Goal: Information Seeking & Learning: Learn about a topic

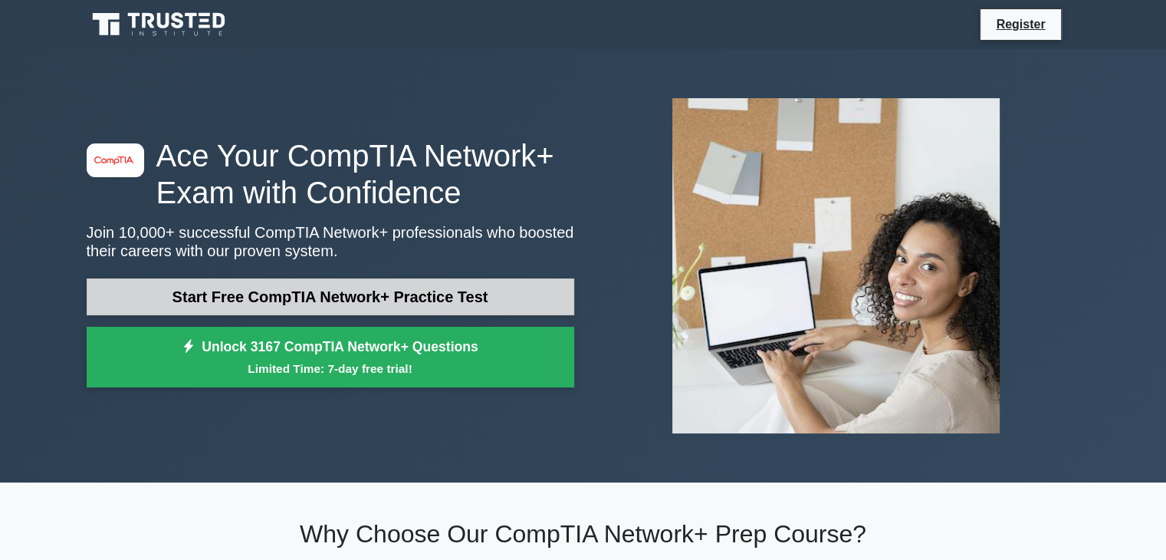
click at [245, 301] on link "Start Free CompTIA Network+ Practice Test" at bounding box center [331, 296] width 488 height 37
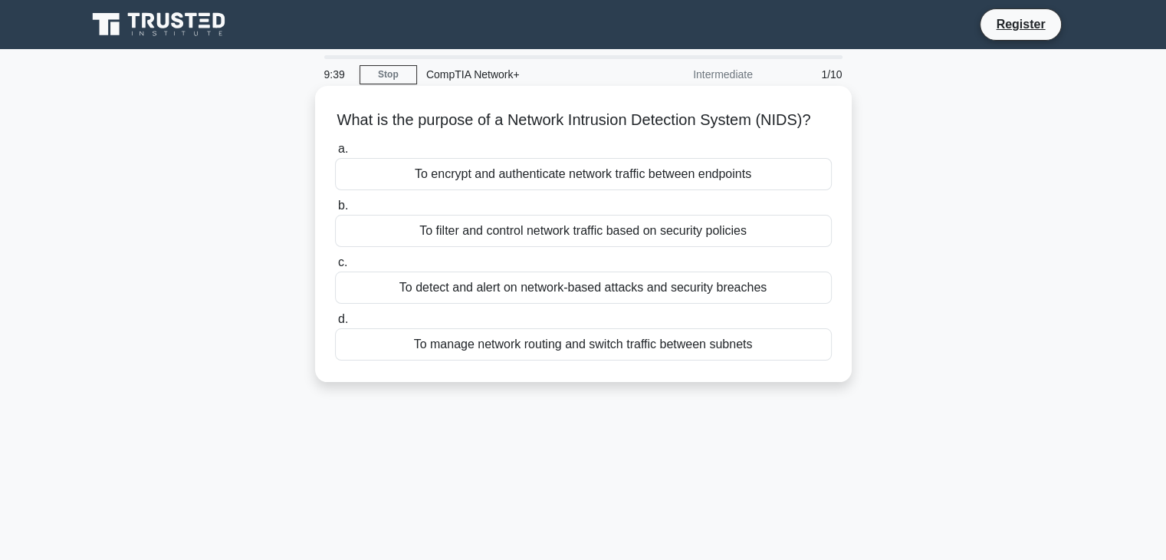
click at [417, 247] on div "To filter and control network traffic based on security policies" at bounding box center [583, 231] width 497 height 32
click at [335, 211] on input "b. To filter and control network traffic based on security policies" at bounding box center [335, 206] width 0 height 10
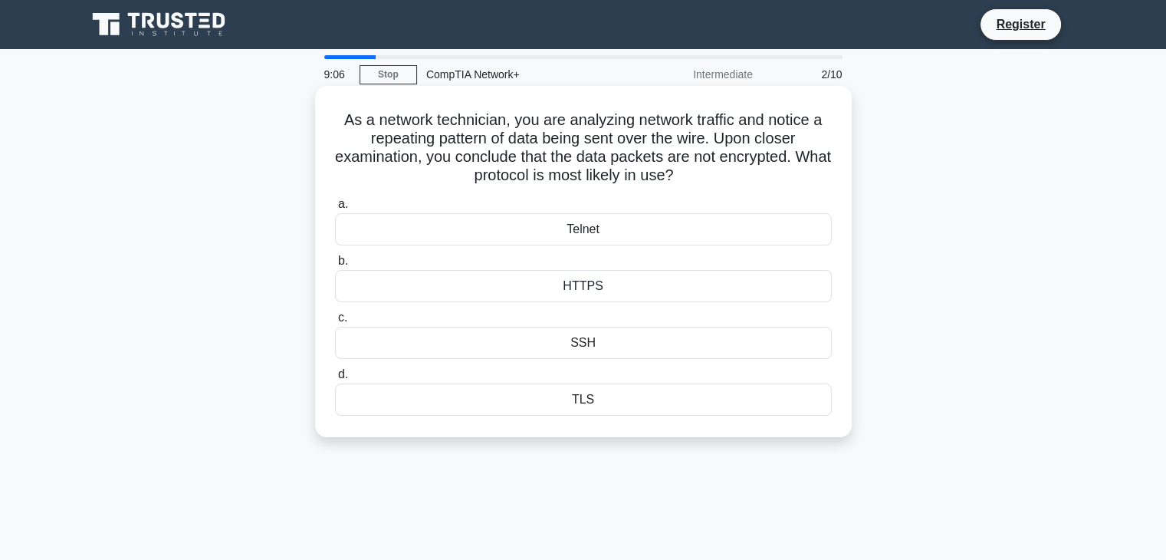
click at [615, 234] on div "Telnet" at bounding box center [583, 229] width 497 height 32
click at [335, 209] on input "a. Telnet" at bounding box center [335, 204] width 0 height 10
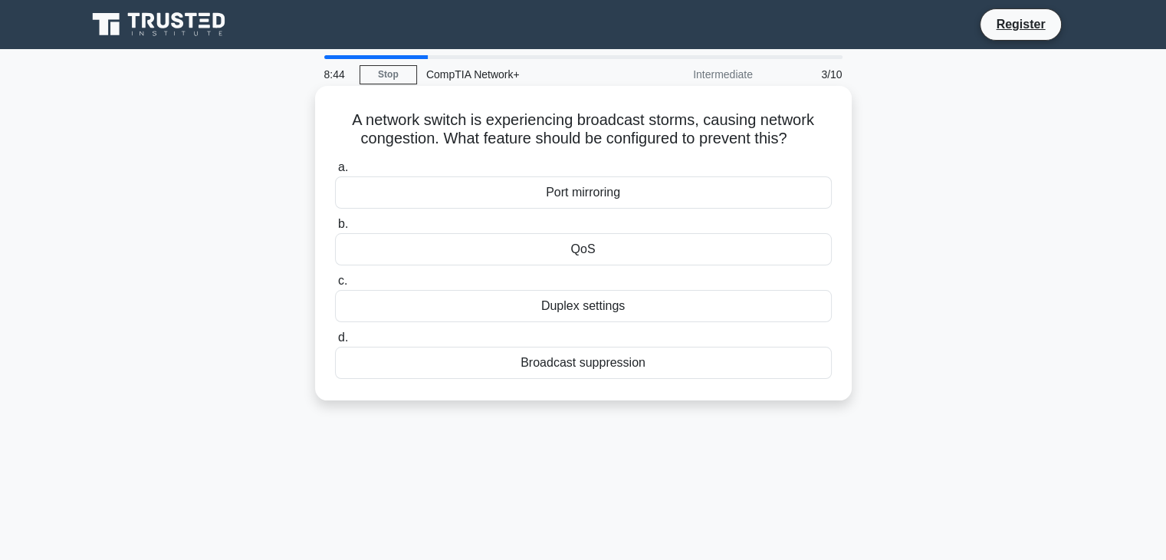
click at [607, 252] on div "QoS" at bounding box center [583, 249] width 497 height 32
click at [335, 229] on input "b. QoS" at bounding box center [335, 224] width 0 height 10
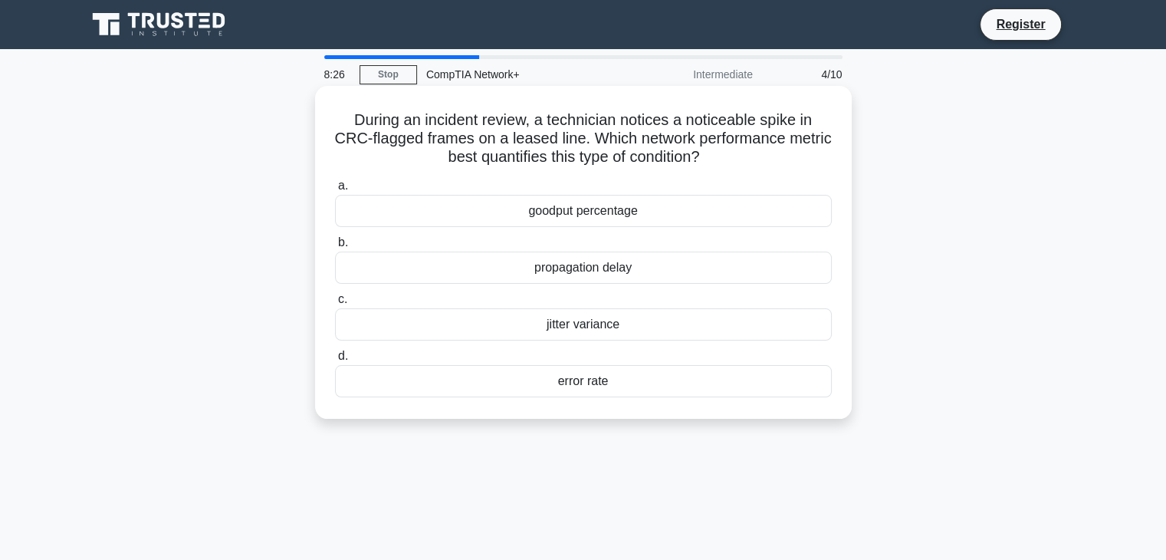
click at [581, 378] on div "error rate" at bounding box center [583, 381] width 497 height 32
click at [335, 361] on input "d. error rate" at bounding box center [335, 356] width 0 height 10
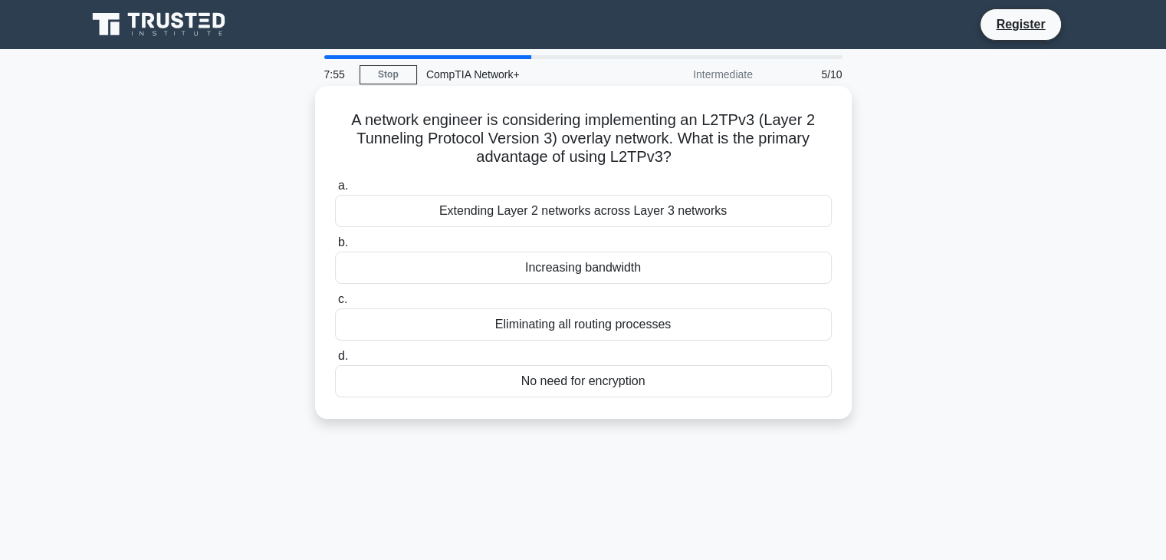
click at [586, 218] on div "Extending Layer 2 networks across Layer 3 networks" at bounding box center [583, 211] width 497 height 32
click at [335, 191] on input "a. Extending Layer 2 networks across Layer 3 networks" at bounding box center [335, 186] width 0 height 10
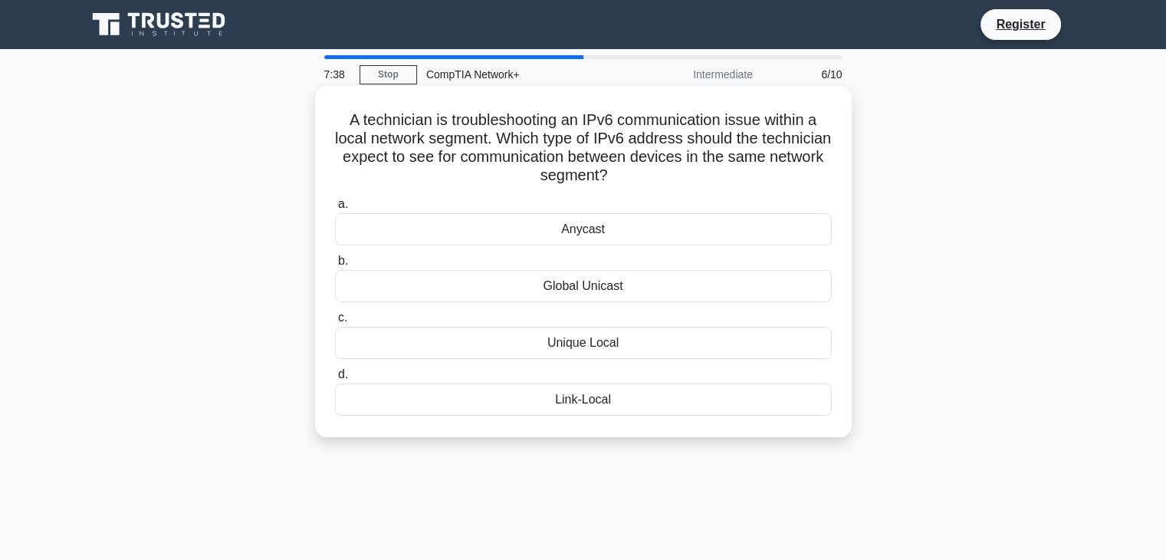
click at [572, 288] on div "Global Unicast" at bounding box center [583, 286] width 497 height 32
click at [335, 266] on input "b. Global Unicast" at bounding box center [335, 261] width 0 height 10
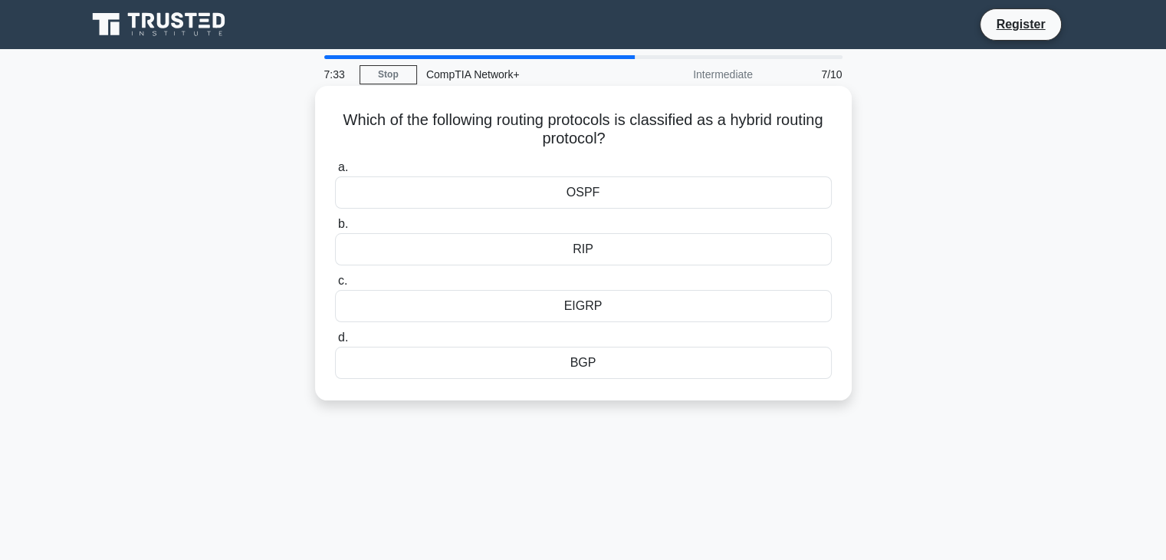
click at [552, 303] on div "EIGRP" at bounding box center [583, 306] width 497 height 32
click at [335, 286] on input "c. EIGRP" at bounding box center [335, 281] width 0 height 10
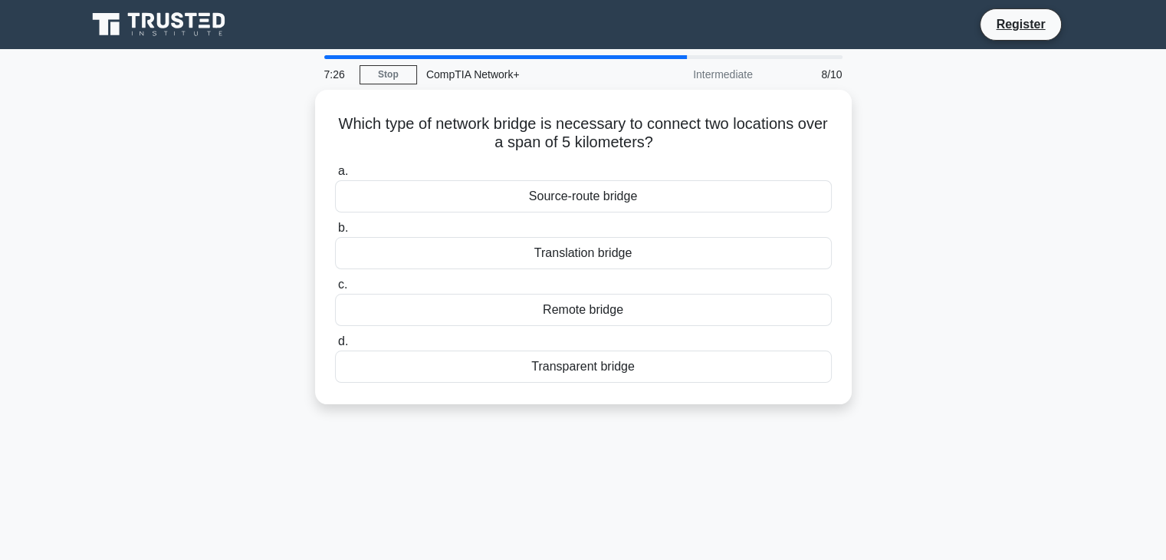
click at [552, 303] on div "Remote bridge" at bounding box center [583, 310] width 497 height 32
click at [335, 290] on input "c. Remote bridge" at bounding box center [335, 285] width 0 height 10
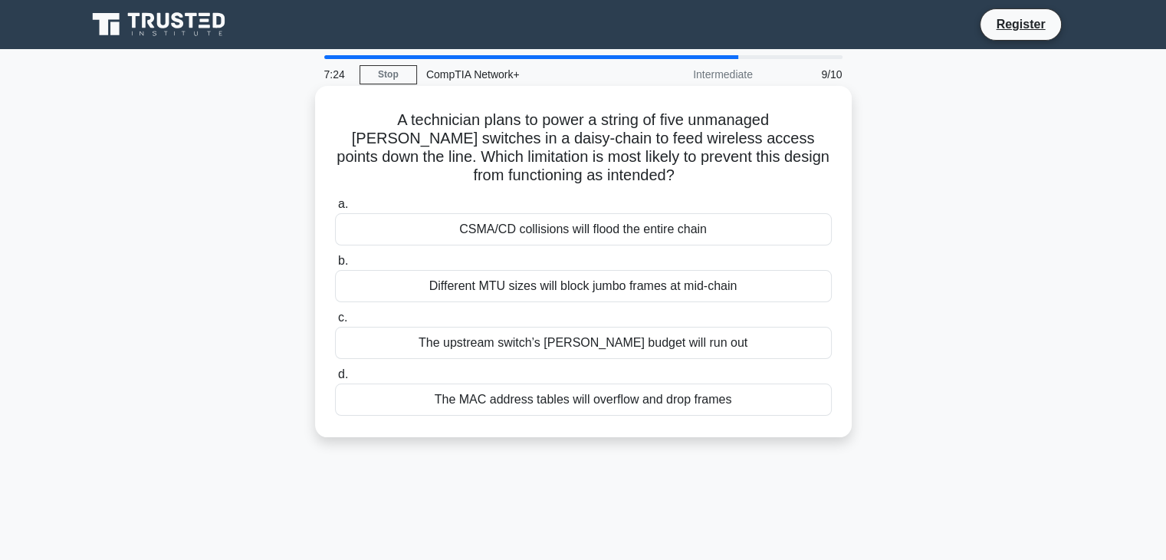
click at [561, 219] on div "CSMA/CD collisions will flood the entire chain" at bounding box center [583, 229] width 497 height 32
click at [335, 209] on input "a. CSMA/CD collisions will flood the entire chain" at bounding box center [335, 204] width 0 height 10
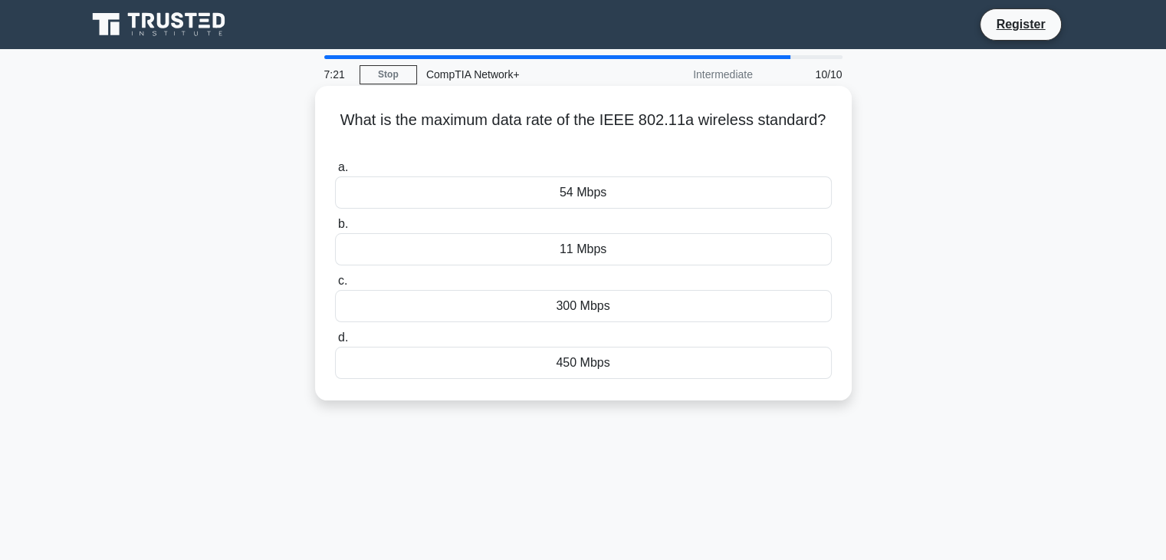
click at [553, 294] on div "300 Mbps" at bounding box center [583, 306] width 497 height 32
click at [335, 286] on input "c. 300 Mbps" at bounding box center [335, 281] width 0 height 10
